Goal: Task Accomplishment & Management: Manage account settings

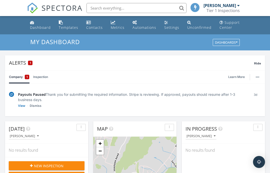
click at [64, 23] on link "Templates" at bounding box center [69, 25] width 24 height 14
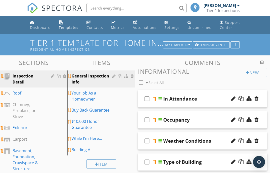
click at [96, 24] on link "Contacts" at bounding box center [95, 25] width 21 height 14
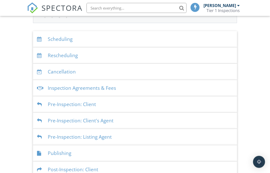
scroll to position [108, 0]
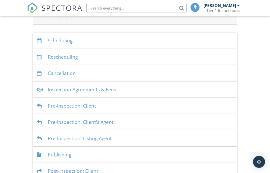
click at [89, 84] on div "Inspection Agreements & Fees" at bounding box center [135, 90] width 204 height 16
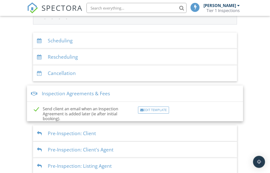
scroll to position [109, 0]
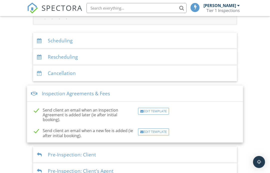
click at [258, 44] on div "Dashboard Templates Contacts Metrics Automations Settings Unconfirmed Support C…" at bounding box center [135, 83] width 270 height 353
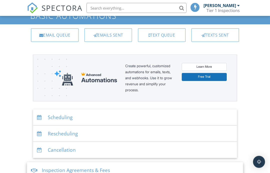
scroll to position [0, 0]
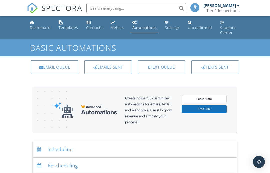
click at [229, 27] on div "Support Center" at bounding box center [228, 30] width 15 height 10
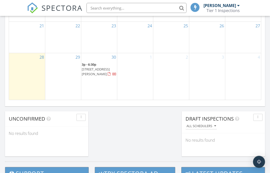
scroll to position [410, 0]
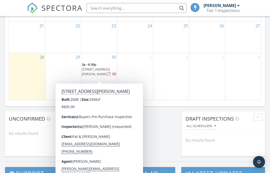
click at [98, 71] on span "126 Willshire Dr, Elizabethton 37643" at bounding box center [96, 71] width 28 height 9
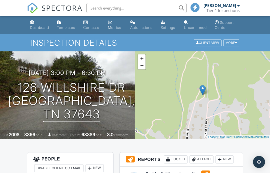
click at [213, 43] on div "Client View" at bounding box center [208, 43] width 28 height 7
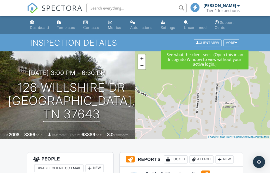
click at [112, 8] on input "text" at bounding box center [137, 8] width 100 height 10
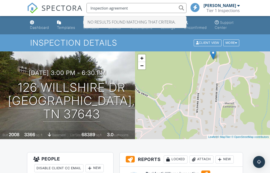
type input "Inspection agreement"
click at [234, 45] on div "More" at bounding box center [232, 43] width 16 height 7
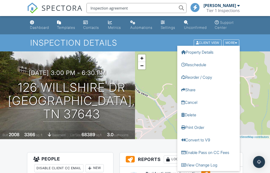
click at [38, 27] on div "Dashboard" at bounding box center [39, 27] width 19 height 4
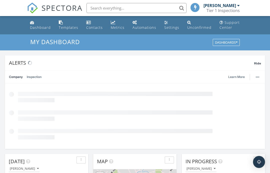
scroll to position [456, 271]
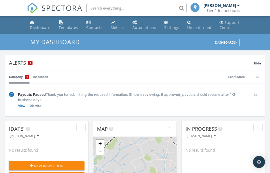
click at [123, 10] on input "text" at bounding box center [137, 8] width 100 height 10
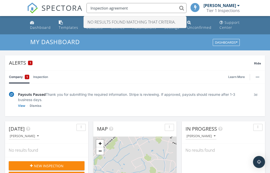
type input "Inspection agreement"
click at [252, 41] on div "My Dashboard Dashboards" at bounding box center [135, 42] width 270 height 16
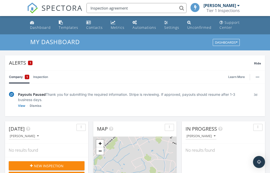
click at [238, 5] on div at bounding box center [239, 6] width 3 height 4
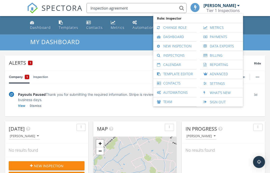
click at [220, 75] on link "Advanced" at bounding box center [221, 73] width 38 height 9
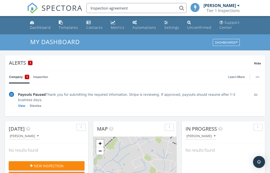
click at [167, 25] on div "Settings" at bounding box center [171, 27] width 15 height 5
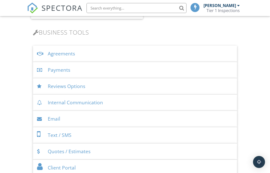
scroll to position [192, 0]
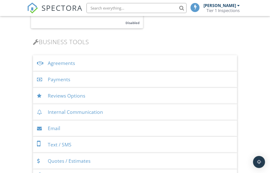
click at [65, 58] on div "Agreements" at bounding box center [135, 63] width 204 height 16
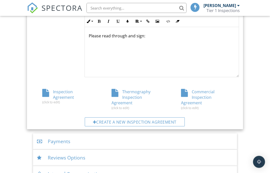
scroll to position [293, 0]
click at [61, 89] on div "Inspection Agreement (click to edit)" at bounding box center [65, 96] width 69 height 15
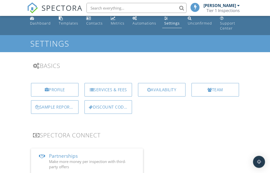
scroll to position [0, 0]
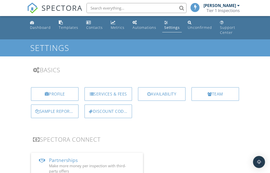
click at [58, 87] on div "Profile" at bounding box center [55, 94] width 48 height 14
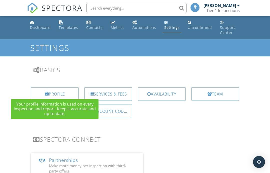
click at [109, 87] on div "Services & Fees" at bounding box center [109, 94] width 48 height 14
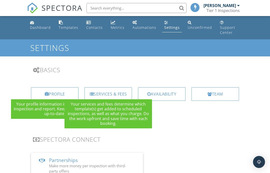
click at [176, 113] on div "Profile Services & Fees Availability Team Sample Reports Discount Codes" at bounding box center [135, 104] width 222 height 43
click at [176, 136] on h3 "Spectora Connect" at bounding box center [135, 139] width 204 height 7
click at [64, 26] on div "Templates" at bounding box center [69, 27] width 20 height 5
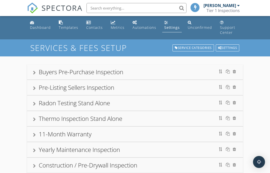
scroll to position [8, 0]
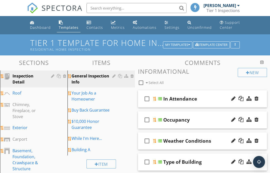
click at [111, 24] on div "Metrics" at bounding box center [113, 22] width 5 height 4
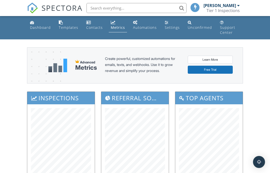
click at [137, 27] on div "Automations" at bounding box center [145, 27] width 24 height 5
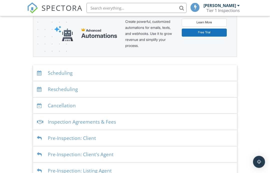
scroll to position [84, 0]
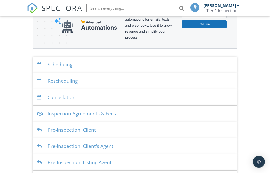
click at [126, 111] on div "Inspection Agreements & Fees" at bounding box center [135, 114] width 204 height 16
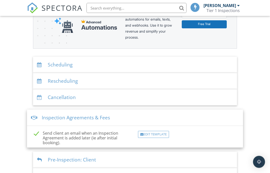
scroll to position [85, 0]
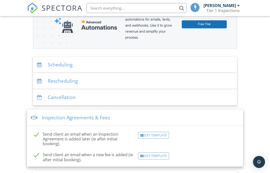
click at [171, 111] on div "Inspection Agreements & Fees" at bounding box center [135, 117] width 216 height 16
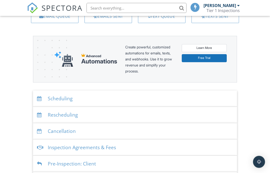
scroll to position [0, 0]
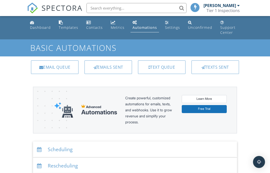
click at [168, 26] on div "Settings" at bounding box center [172, 27] width 15 height 5
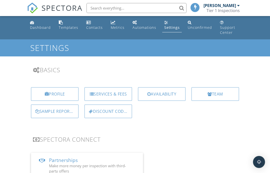
click at [35, 26] on div "Dashboard" at bounding box center [40, 27] width 21 height 5
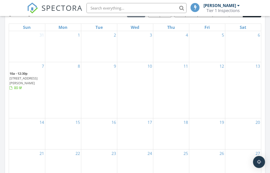
scroll to position [283, 0]
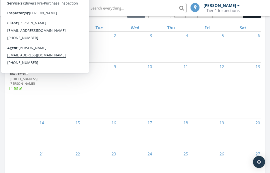
click at [23, 84] on span "134 Honeycutt Rd, Unicoi 37692" at bounding box center [24, 80] width 28 height 9
